Goal: Task Accomplishment & Management: Complete application form

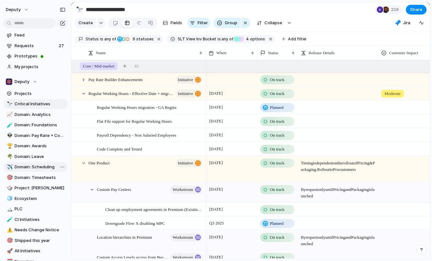
click at [37, 164] on span "Domain: Scheduling" at bounding box center [40, 167] width 51 height 6
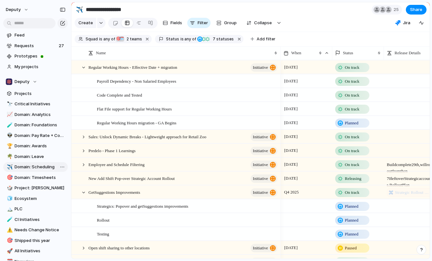
type input "**********"
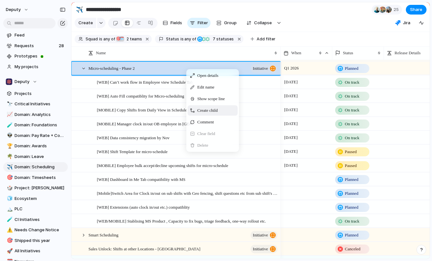
click at [202, 114] on span "Create child" at bounding box center [207, 110] width 20 height 6
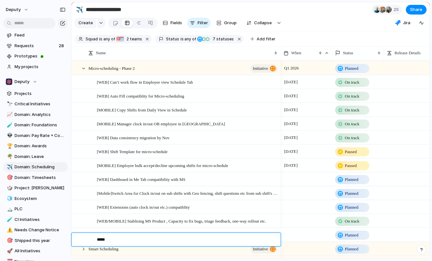
click at [108, 239] on textarea "*****" at bounding box center [186, 240] width 179 height 8
paste textarea "**********"
type textarea "**********"
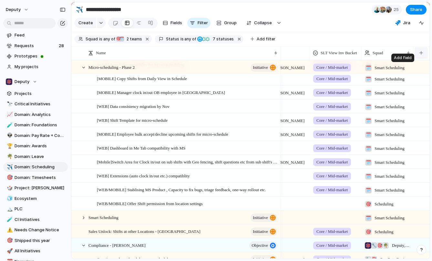
click at [424, 59] on button "button" at bounding box center [421, 53] width 13 height 12
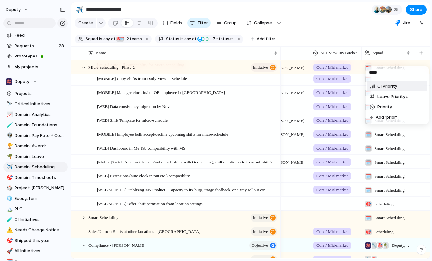
type input "******"
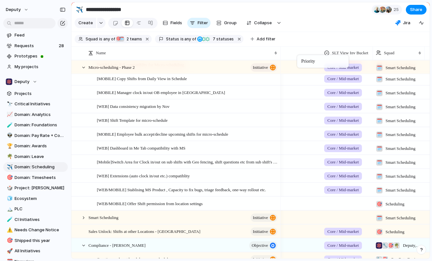
drag, startPoint x: 384, startPoint y: 58, endPoint x: 300, endPoint y: 56, distance: 84.0
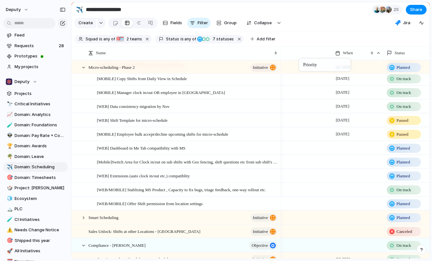
drag, startPoint x: 415, startPoint y: 56, endPoint x: 302, endPoint y: 59, distance: 113.1
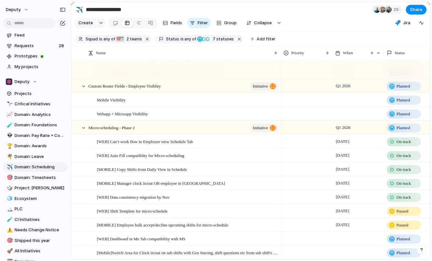
click at [297, 146] on div at bounding box center [306, 140] width 51 height 11
click at [297, 173] on span "Urgent" at bounding box center [295, 173] width 14 height 6
click at [289, 160] on div at bounding box center [306, 154] width 51 height 11
click at [290, 199] on span "High" at bounding box center [292, 198] width 9 height 6
click at [292, 173] on div at bounding box center [306, 168] width 51 height 11
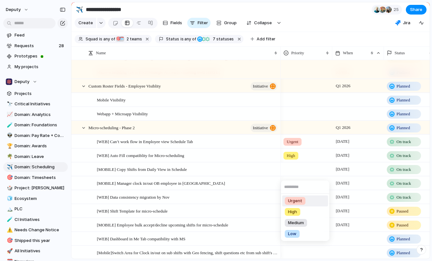
click at [300, 176] on div "Urgent High Medium Low" at bounding box center [216, 130] width 432 height 261
click at [302, 173] on div at bounding box center [306, 168] width 51 height 11
click at [308, 175] on div "Urgent High Medium Low" at bounding box center [216, 130] width 432 height 261
click at [308, 173] on div at bounding box center [306, 168] width 51 height 11
click at [298, 203] on span "Urgent" at bounding box center [295, 201] width 14 height 6
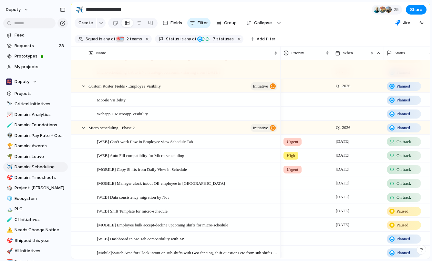
click at [298, 187] on div at bounding box center [306, 182] width 51 height 11
click at [300, 216] on span "Urgent" at bounding box center [295, 215] width 14 height 6
click at [294, 204] on div at bounding box center [307, 196] width 52 height 13
click at [299, 231] on div "High" at bounding box center [293, 230] width 16 height 8
click at [292, 215] on div at bounding box center [306, 209] width 51 height 11
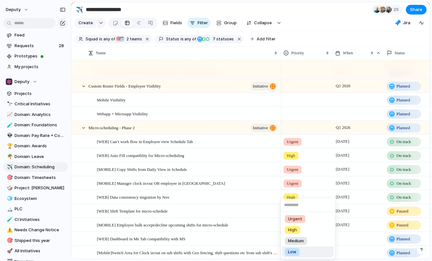
click at [296, 249] on span "Low" at bounding box center [292, 252] width 8 height 6
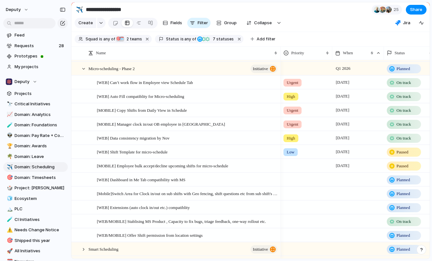
click at [294, 170] on div at bounding box center [306, 164] width 51 height 11
click at [295, 230] on span "Low" at bounding box center [292, 230] width 8 height 6
click at [294, 184] on div at bounding box center [306, 178] width 51 height 11
click at [298, 233] on span "Medium" at bounding box center [296, 233] width 16 height 6
click at [295, 198] on div at bounding box center [306, 192] width 51 height 11
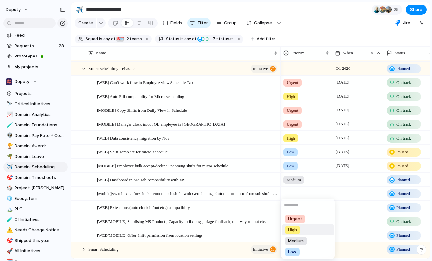
click at [294, 231] on span "High" at bounding box center [292, 230] width 9 height 6
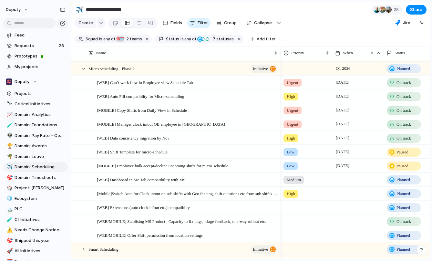
click at [293, 209] on div at bounding box center [306, 206] width 51 height 11
click at [299, 241] on span "Medium" at bounding box center [296, 241] width 16 height 6
click at [299, 225] on div at bounding box center [306, 220] width 51 height 11
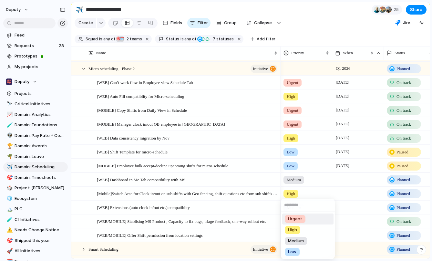
click at [299, 221] on span "Urgent" at bounding box center [295, 219] width 14 height 6
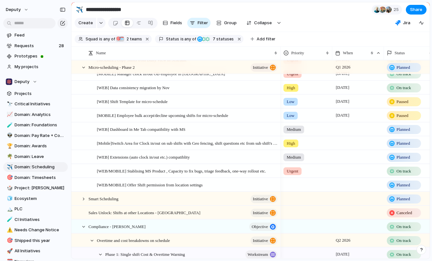
scroll to position [375, 0]
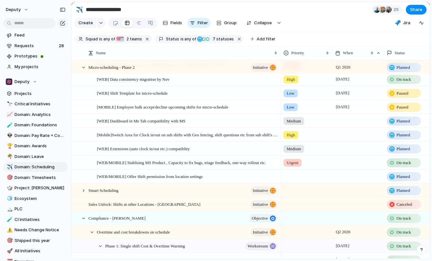
click at [293, 178] on div at bounding box center [306, 175] width 51 height 11
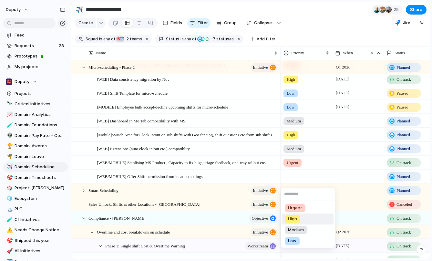
click at [294, 216] on span "High" at bounding box center [292, 219] width 9 height 6
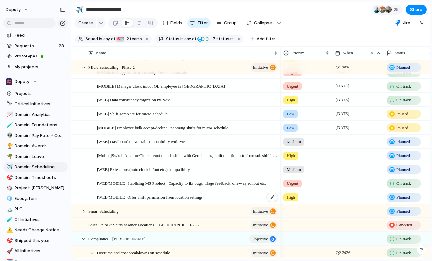
scroll to position [347, 0]
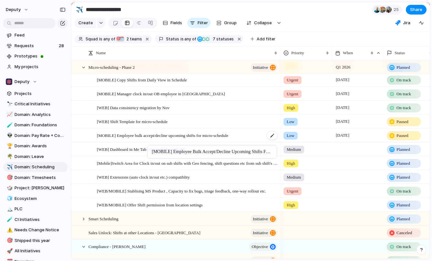
drag, startPoint x: 248, startPoint y: 141, endPoint x: 148, endPoint y: 145, distance: 99.9
click at [315, 56] on div "Priority" at bounding box center [304, 53] width 40 height 6
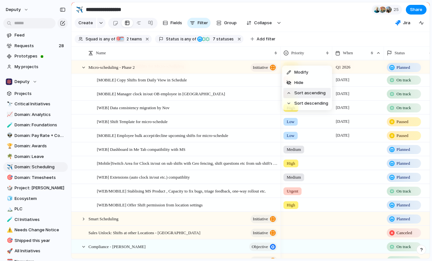
click at [309, 90] on span "Sort ascending" at bounding box center [310, 93] width 31 height 6
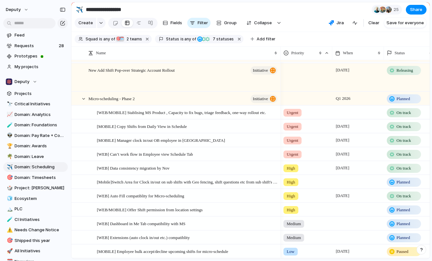
scroll to position [143, 0]
